Goal: Transaction & Acquisition: Book appointment/travel/reservation

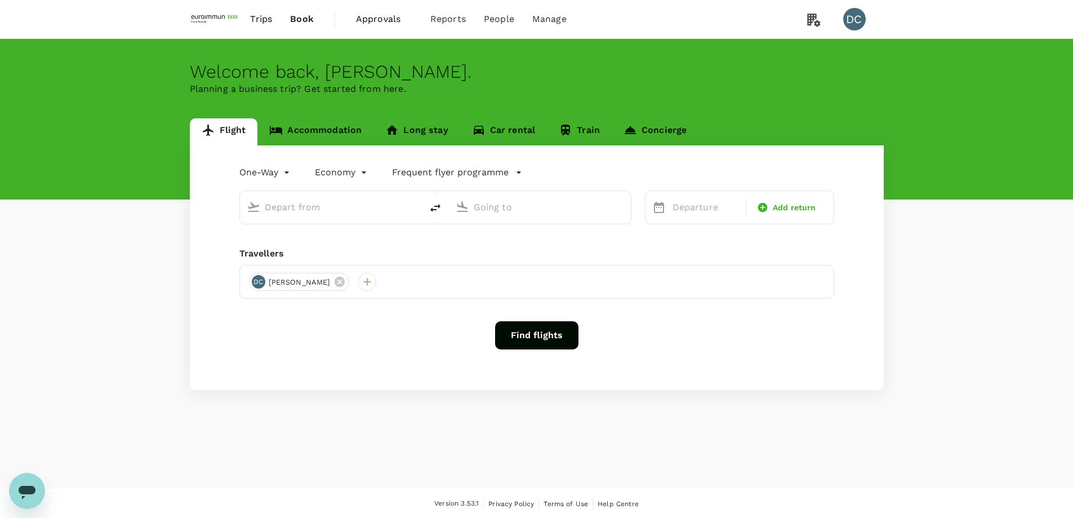
type input "roundtrip"
type input "Hong Kong Intl (HKG)"
type input "Suvarnabhumi Intl (BKK)"
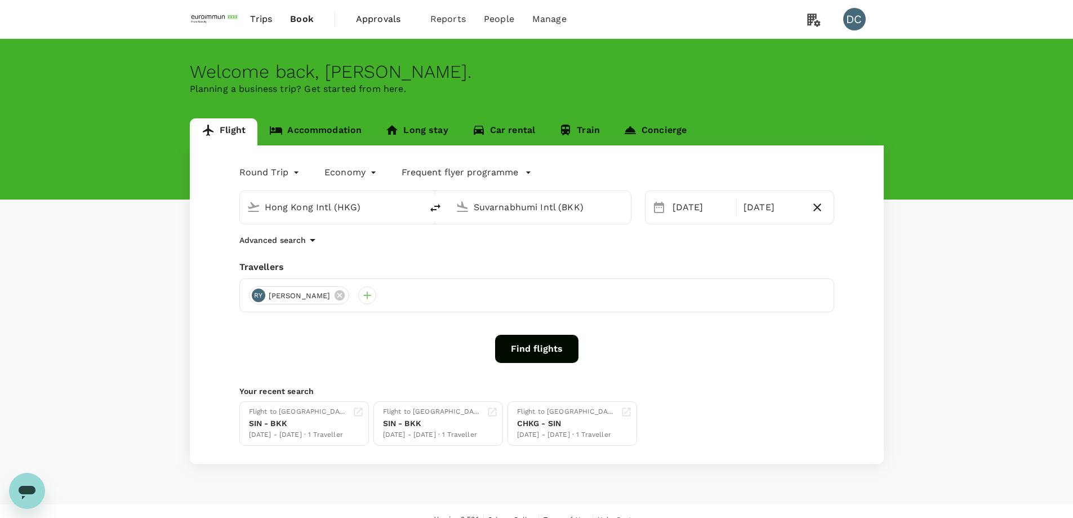
click at [519, 344] on button "Find flights" at bounding box center [536, 349] width 83 height 28
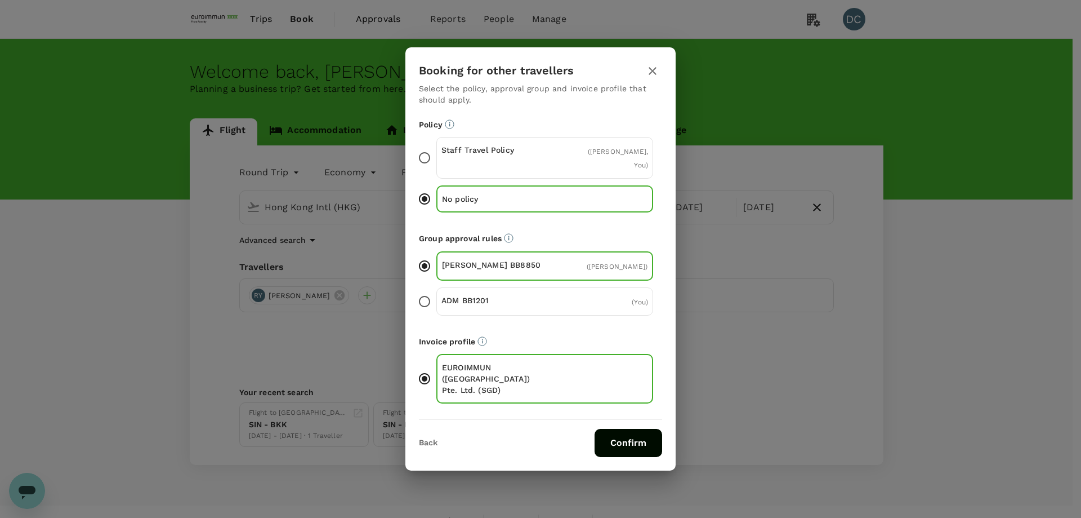
click at [458, 155] on p "Staff Travel Policy" at bounding box center [494, 149] width 104 height 11
click at [437, 167] on input "Staff Travel Policy ( [PERSON_NAME], You )" at bounding box center [425, 158] width 24 height 24
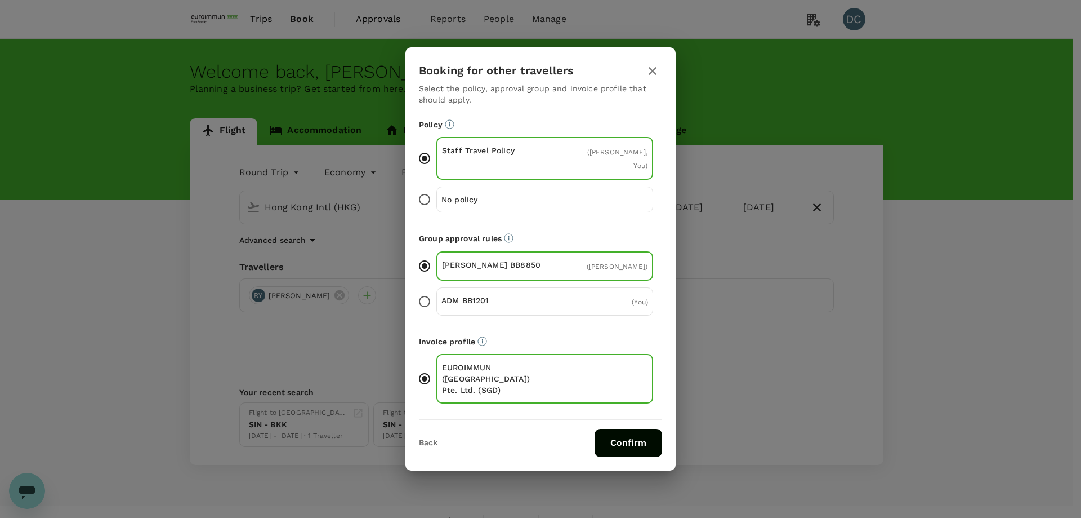
click at [626, 429] on button "Confirm" at bounding box center [629, 443] width 68 height 28
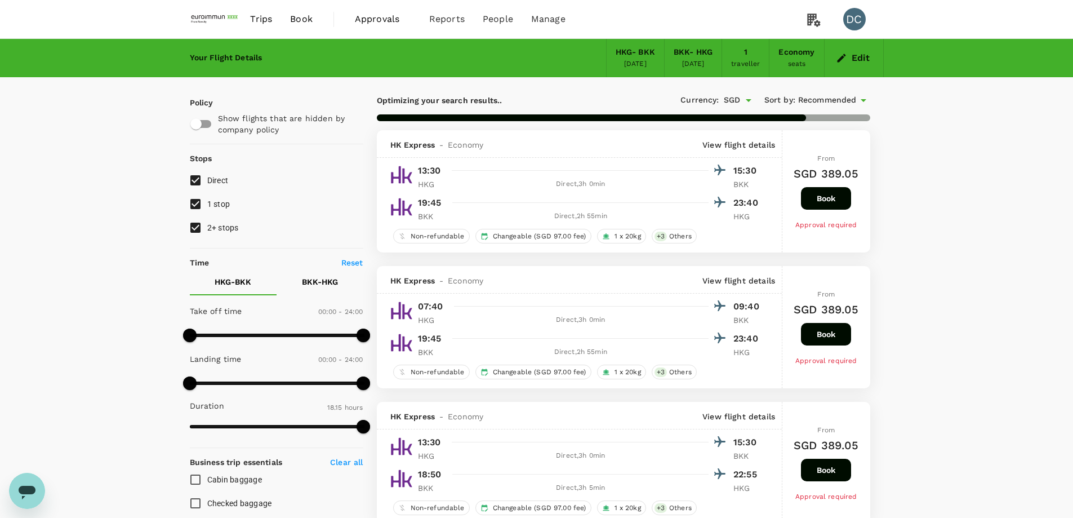
type input "1715"
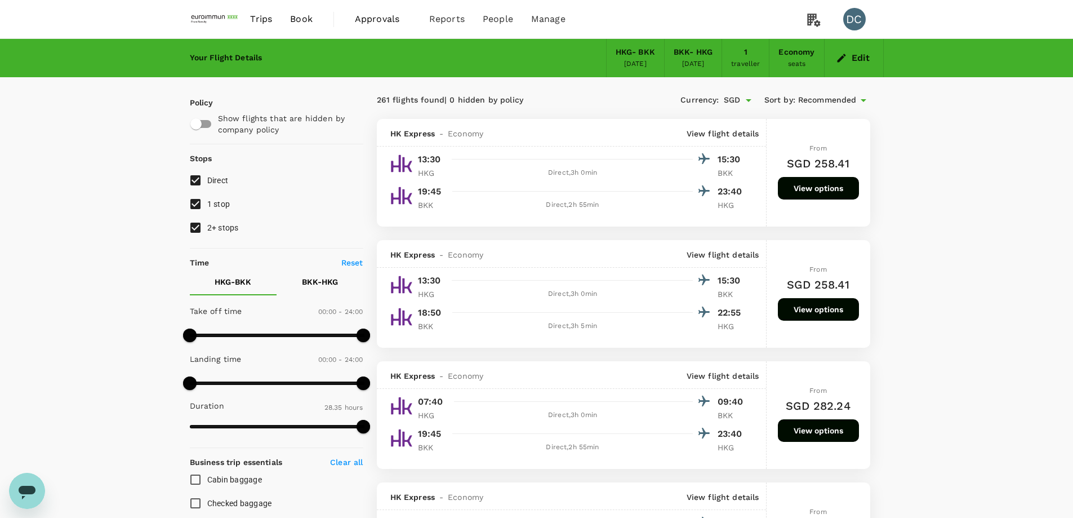
click at [190, 204] on input "1 stop" at bounding box center [196, 204] width 24 height 24
checkbox input "false"
click at [197, 226] on input "2+ stops" at bounding box center [196, 228] width 24 height 24
checkbox input "false"
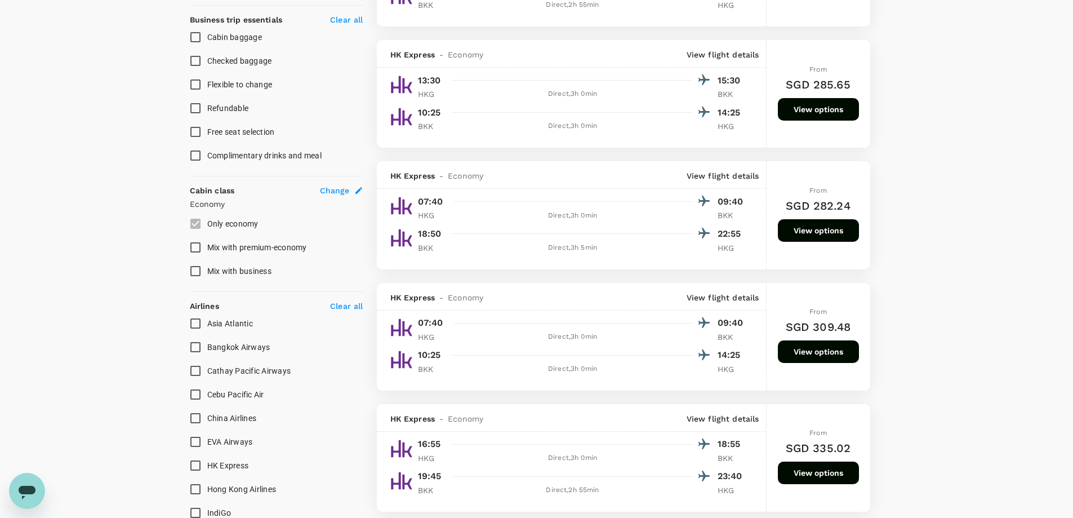
scroll to position [451, 0]
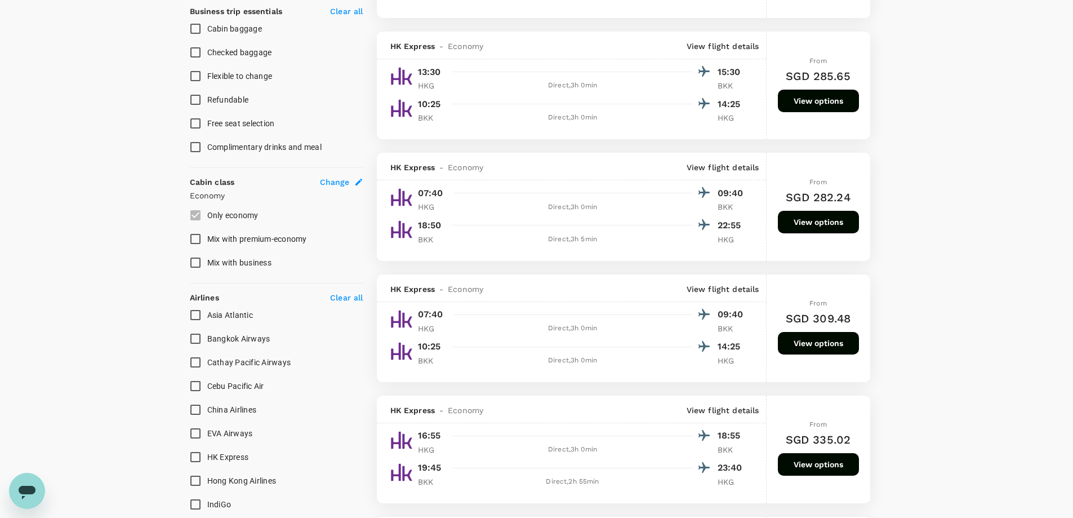
click at [225, 361] on span "Cathay Pacific Airways" at bounding box center [249, 362] width 84 height 9
click at [207, 361] on input "Cathay Pacific Airways" at bounding box center [196, 362] width 24 height 24
checkbox input "true"
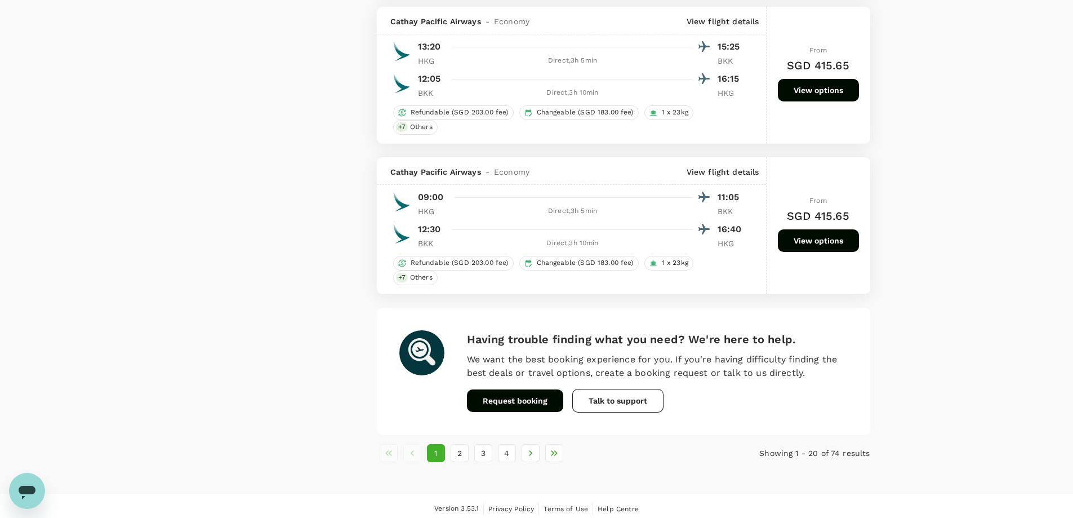
scroll to position [2826, 0]
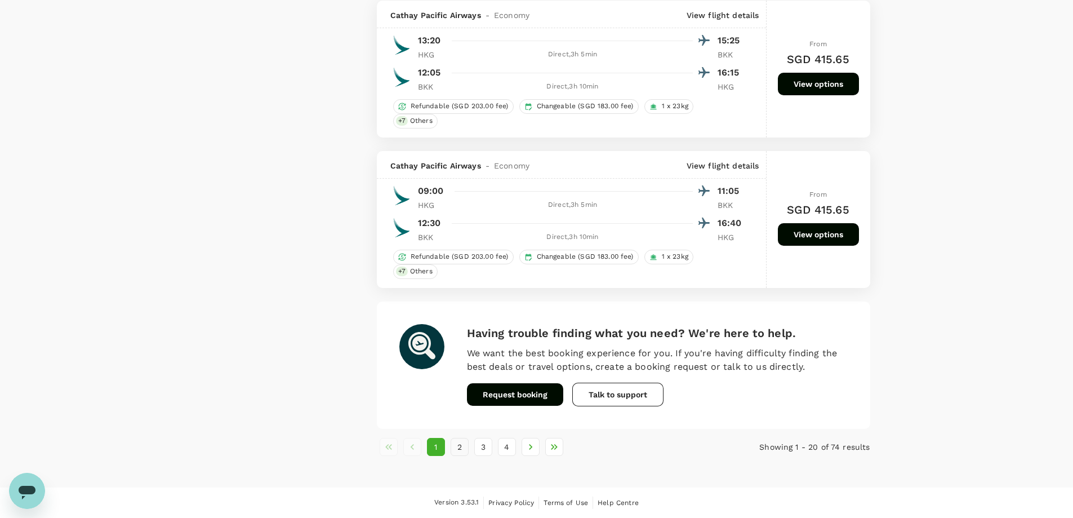
click at [462, 449] on button "2" at bounding box center [460, 447] width 18 height 18
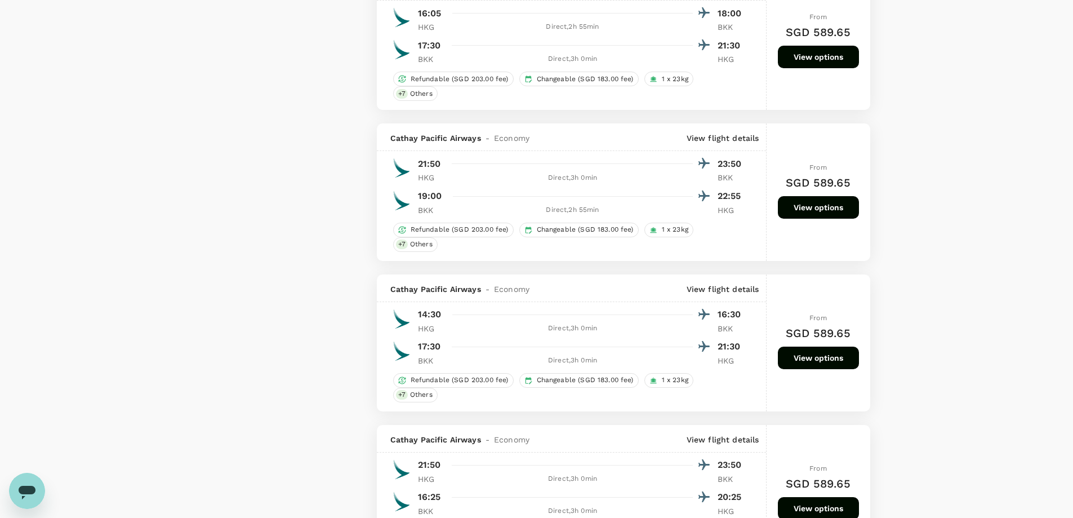
scroll to position [2591, 0]
